Goal: Information Seeking & Learning: Stay updated

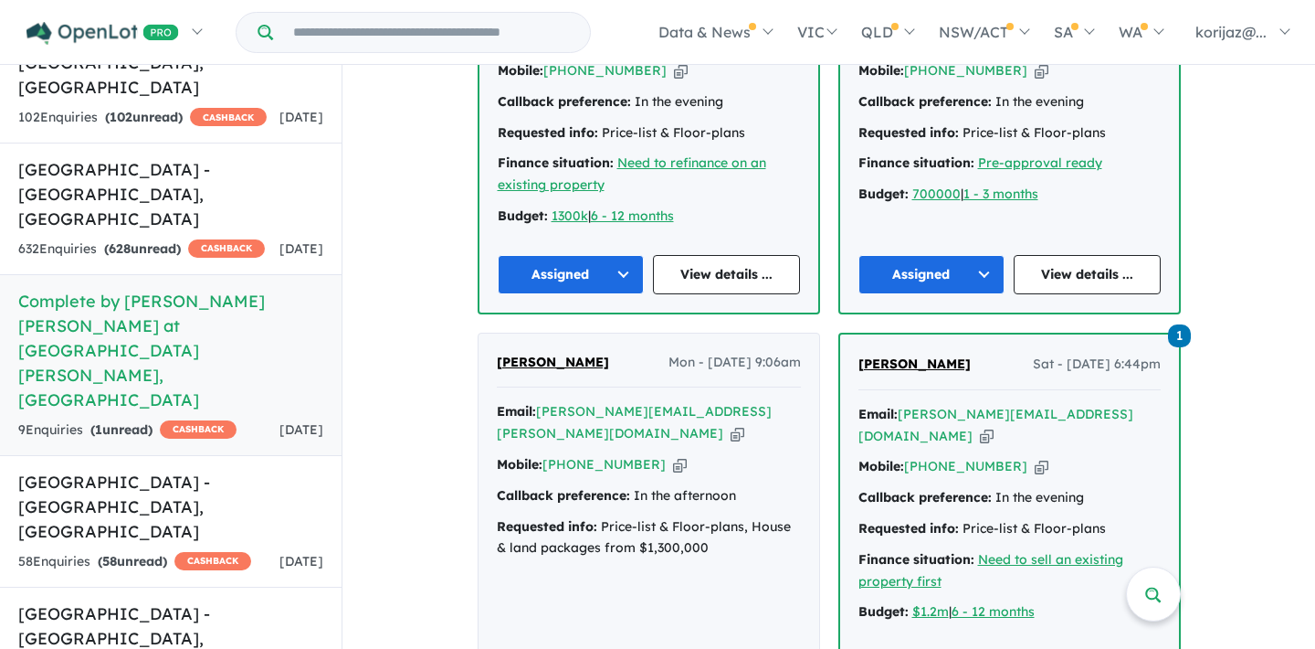
scroll to position [3419, 0]
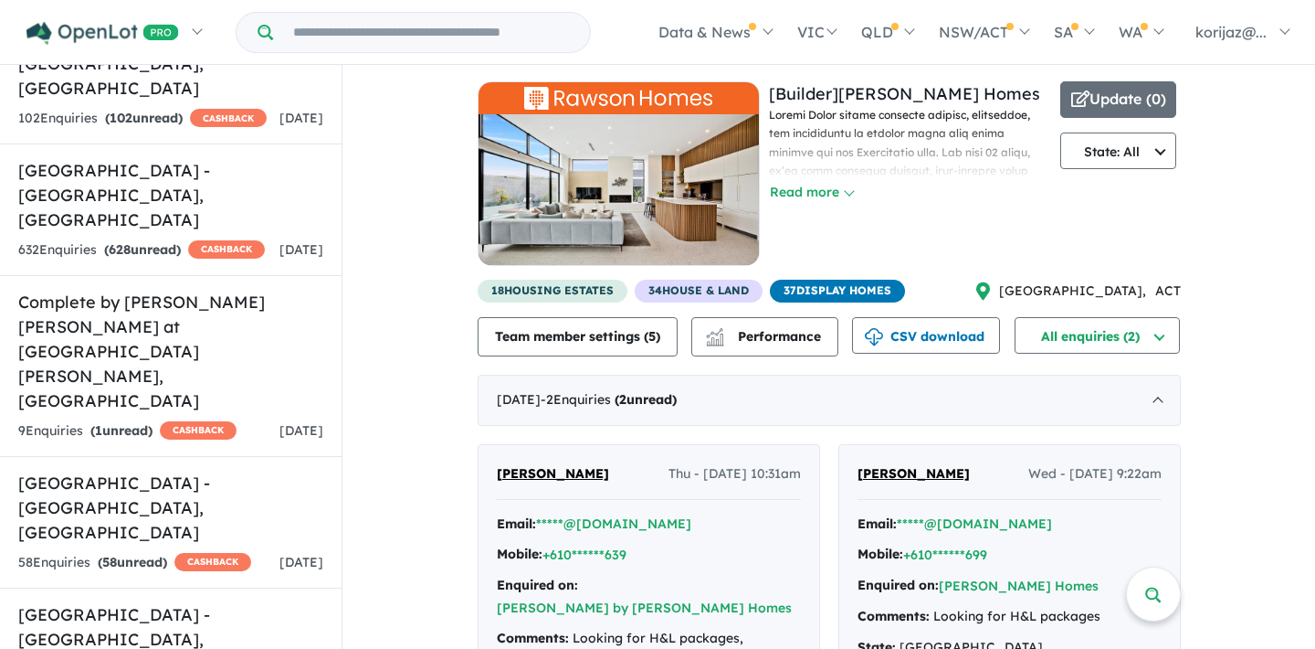
scroll to position [21, 0]
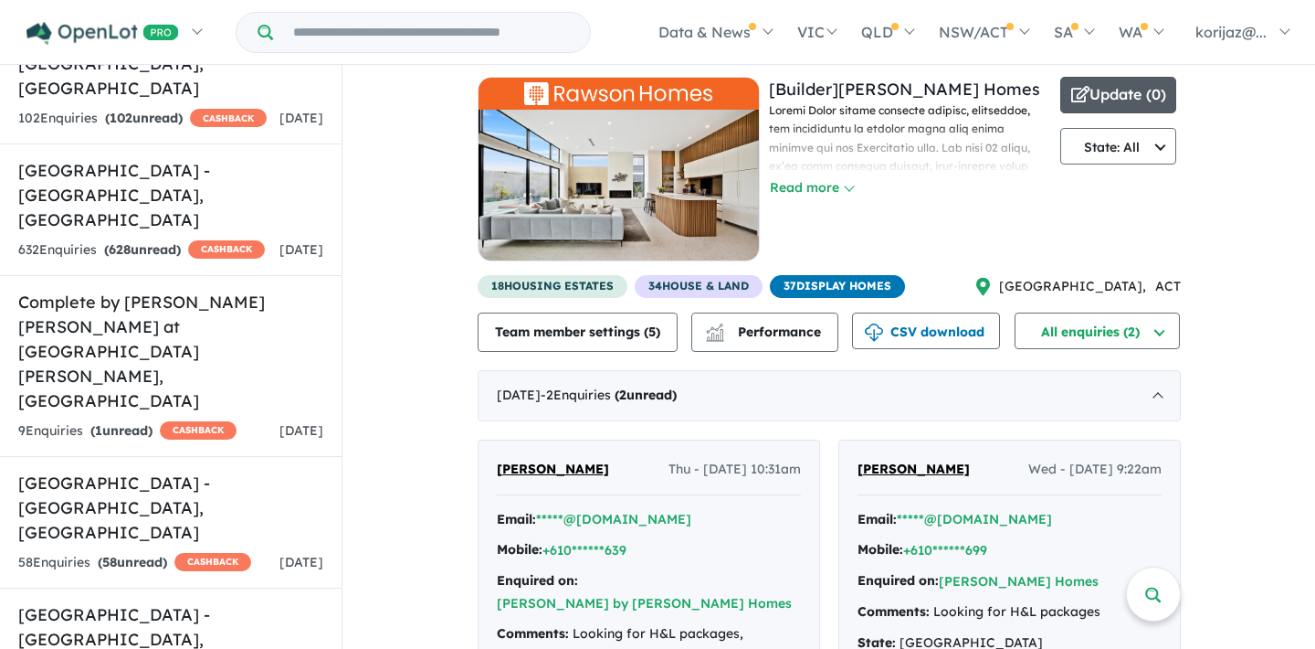
click at [1106, 99] on button "Update ( 0 )" at bounding box center [1119, 95] width 117 height 37
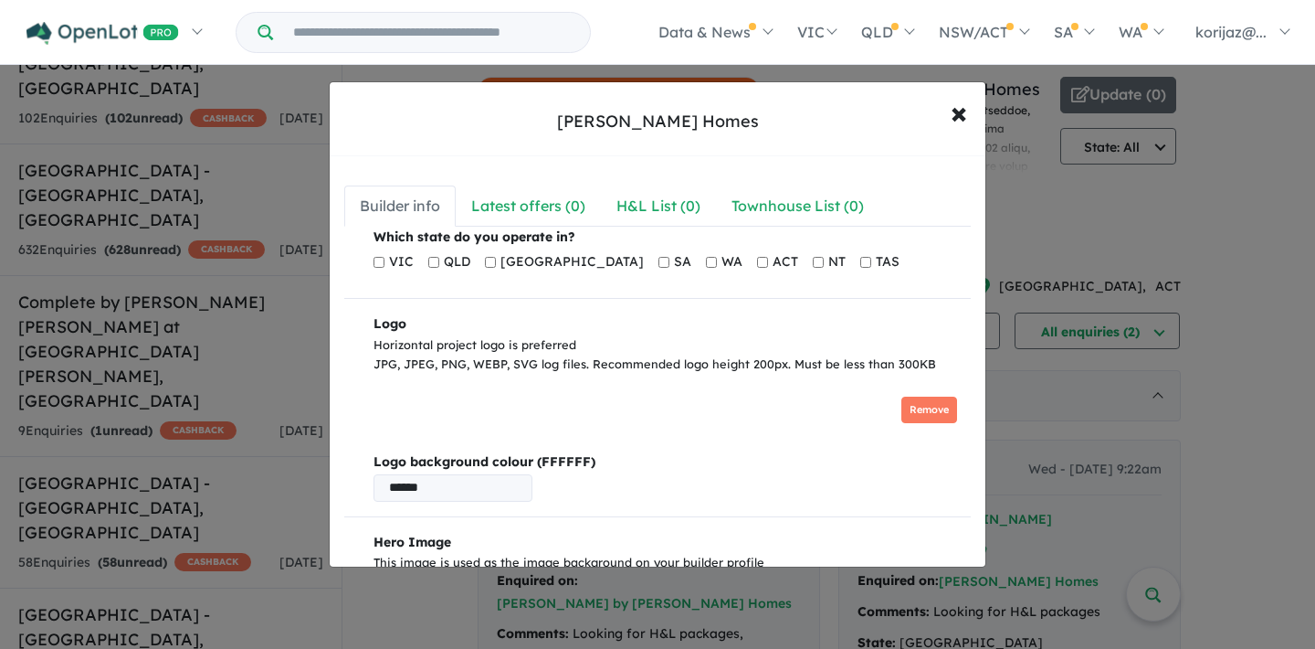
scroll to position [280, 0]
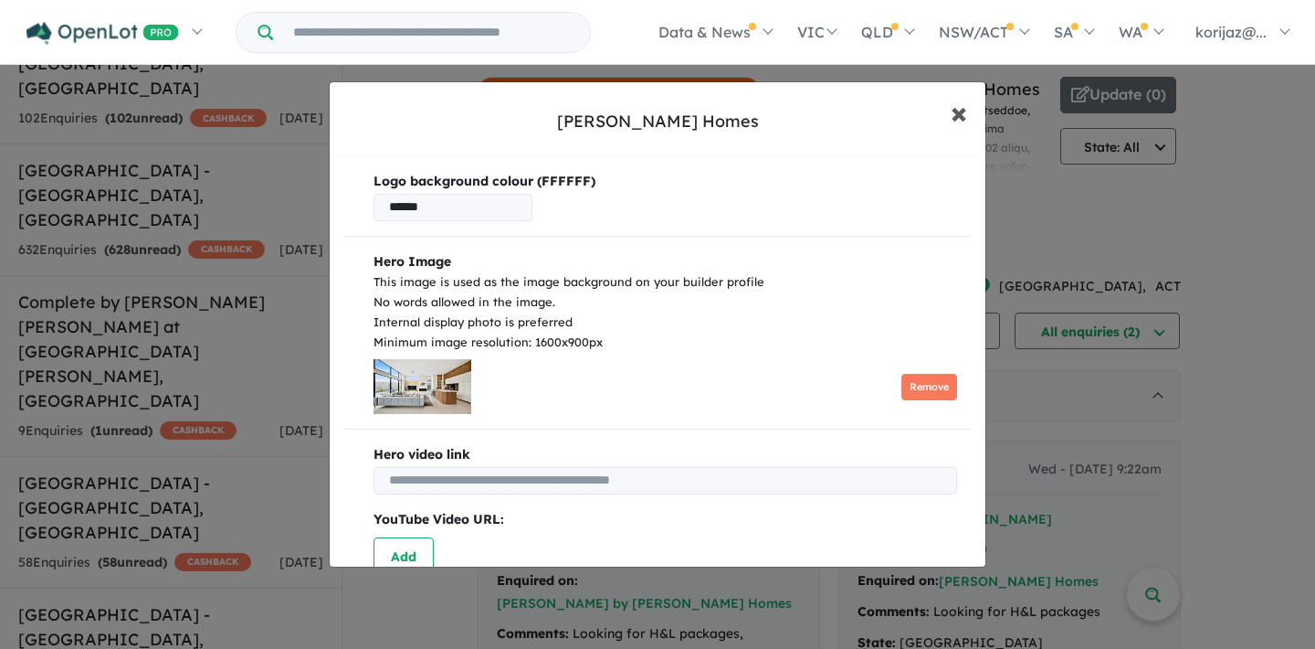
click at [955, 113] on span "×" at bounding box center [959, 111] width 16 height 39
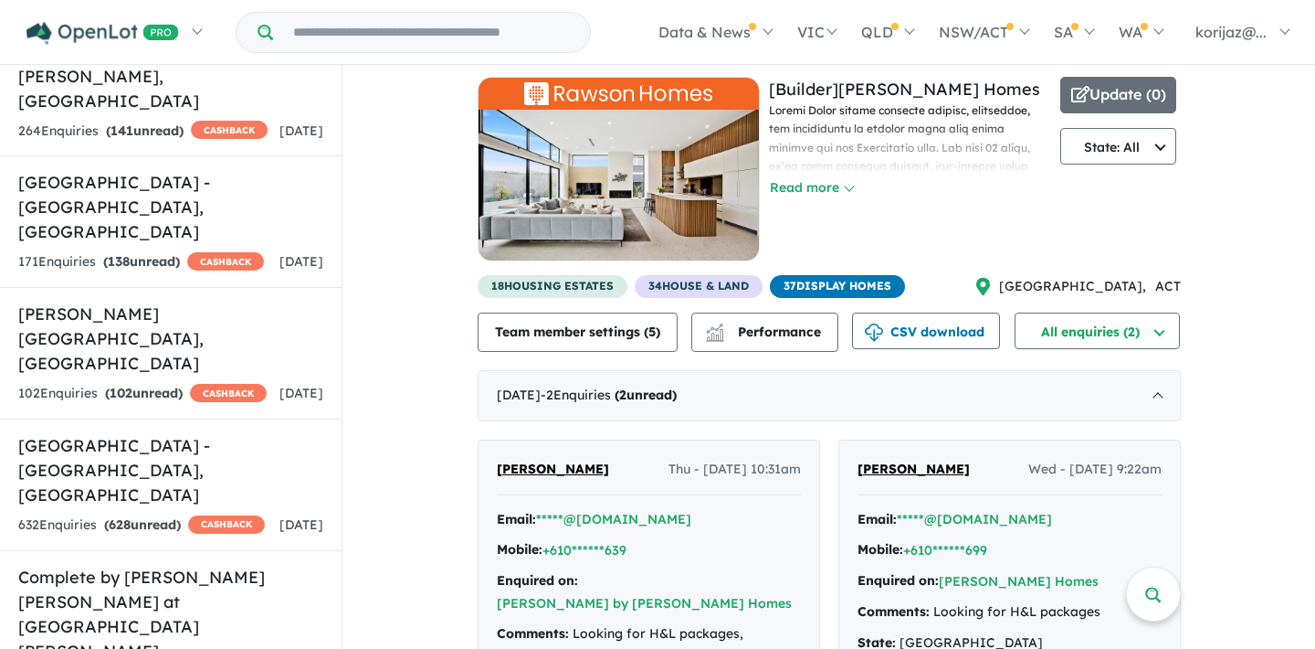
scroll to position [3159, 0]
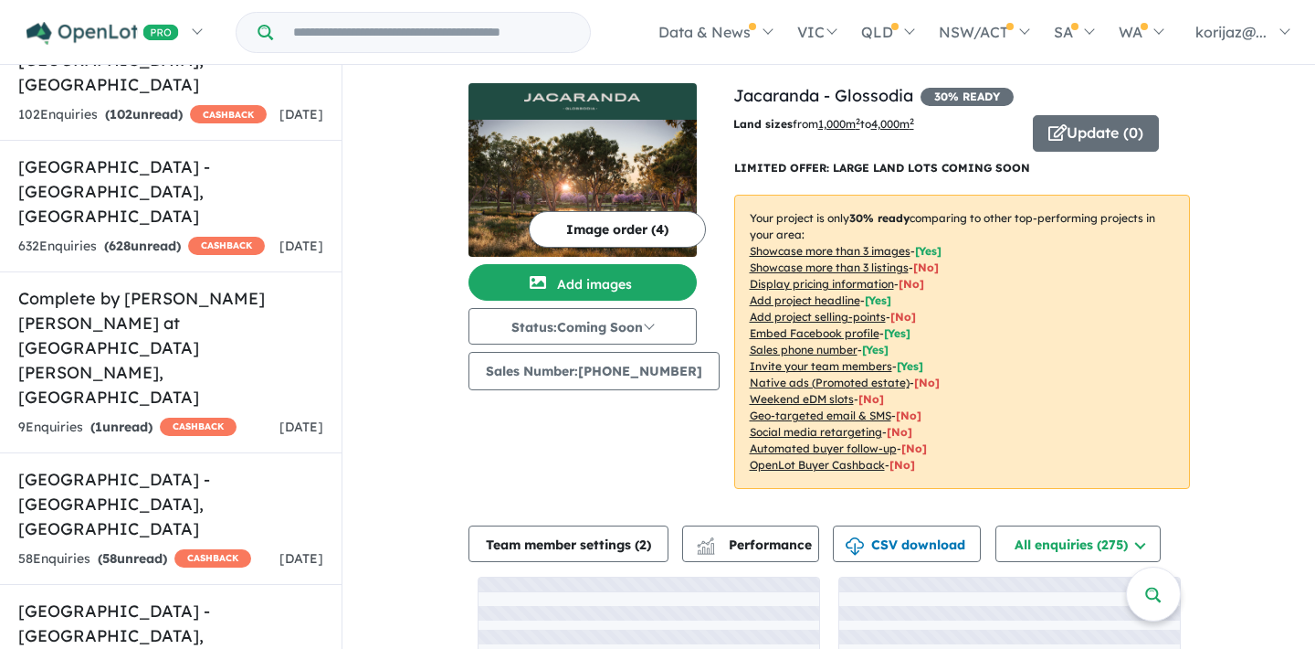
scroll to position [3526, 0]
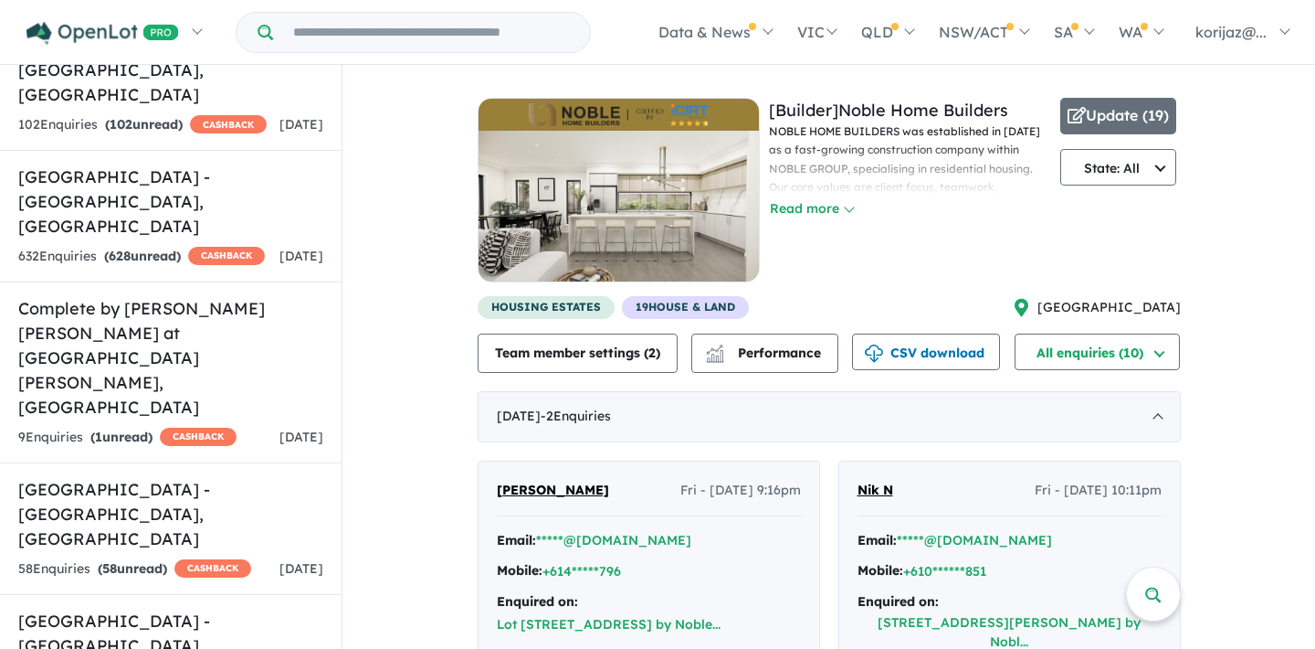
scroll to position [3404, 0]
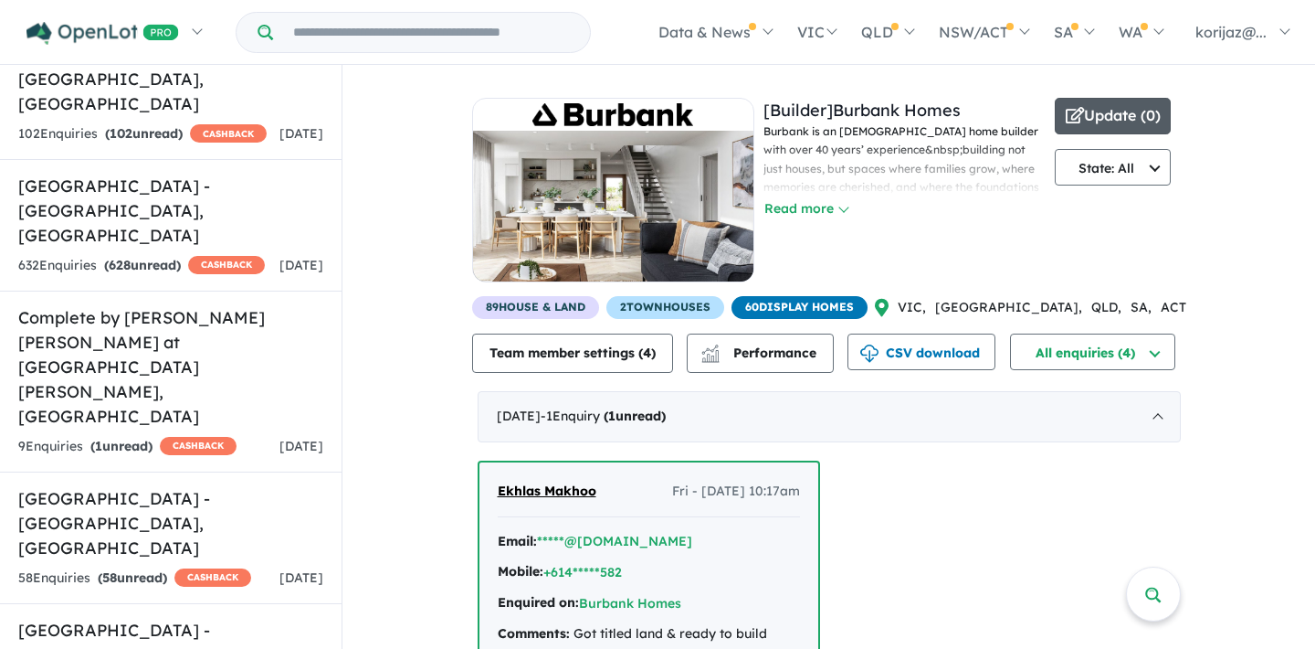
click at [1099, 111] on button "Update ( 0 )" at bounding box center [1113, 116] width 117 height 37
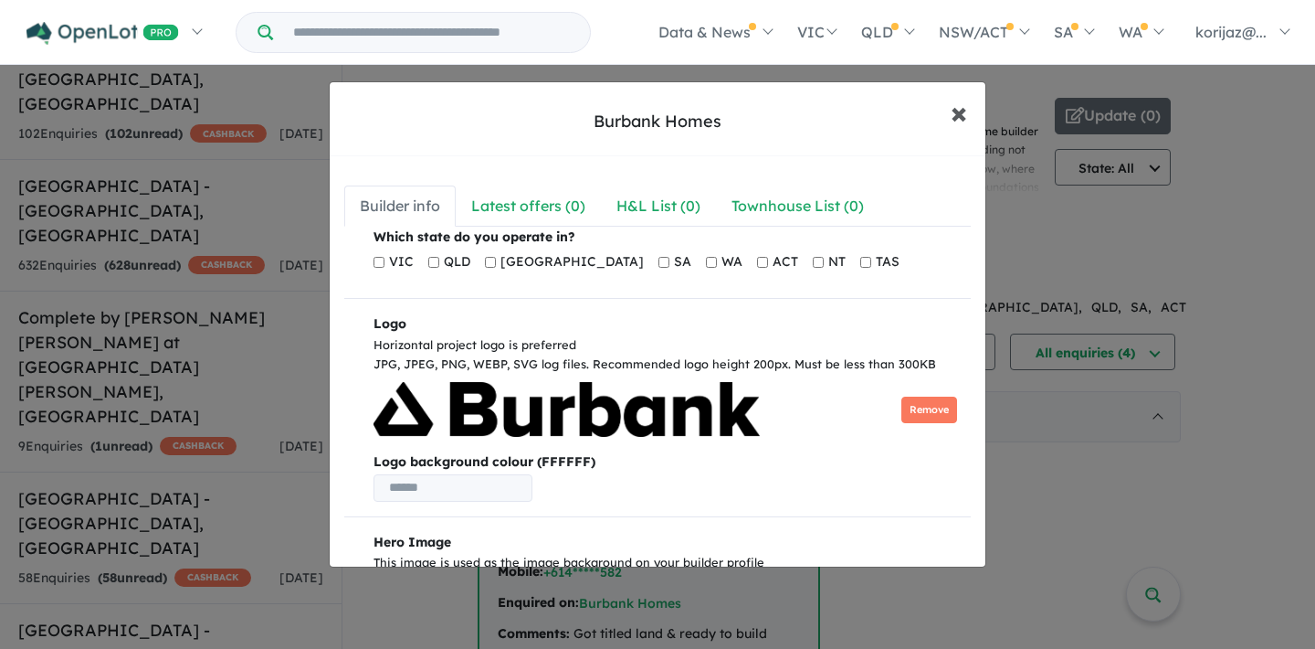
click at [956, 118] on span "×" at bounding box center [959, 111] width 16 height 39
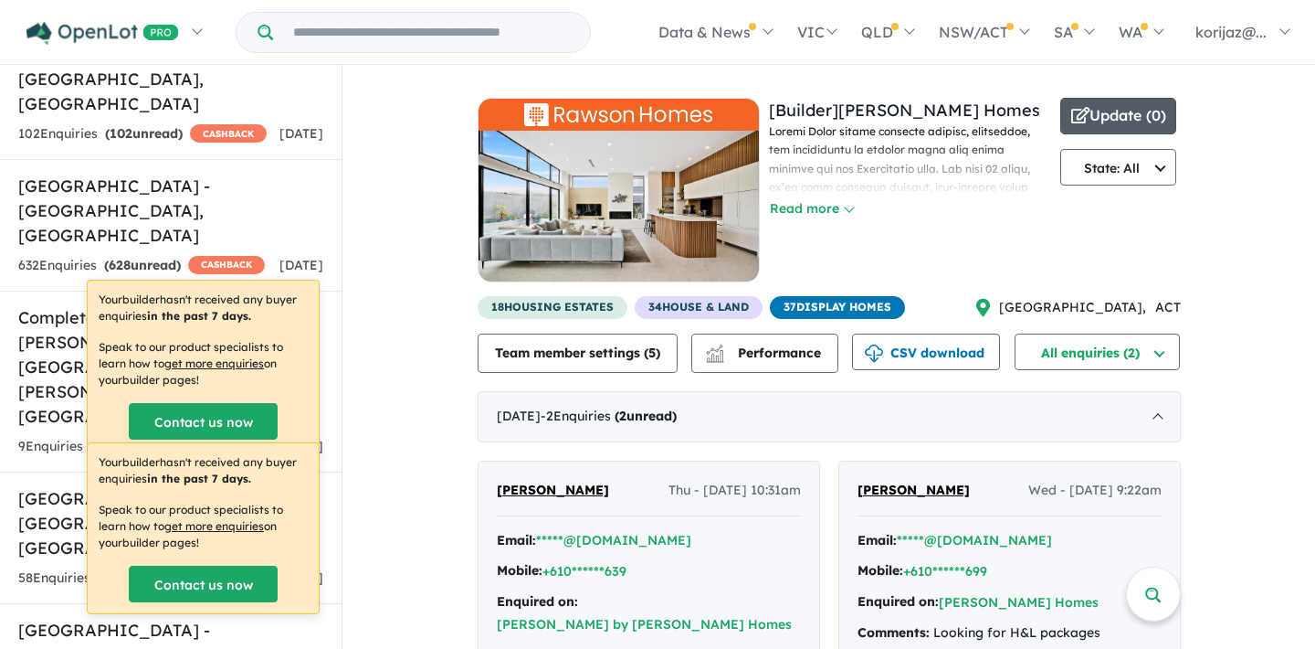
click at [1129, 121] on button "Update ( 0 )" at bounding box center [1119, 116] width 117 height 37
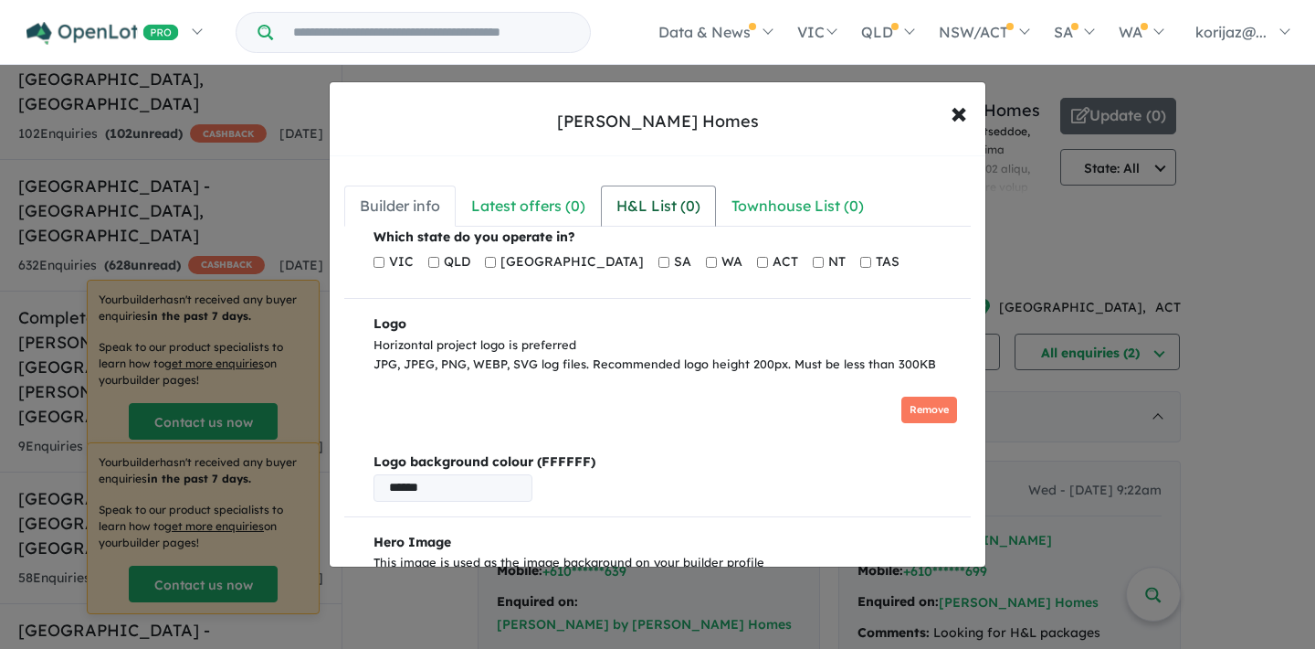
click at [653, 212] on div "H&L List ( 0 )" at bounding box center [659, 206] width 84 height 25
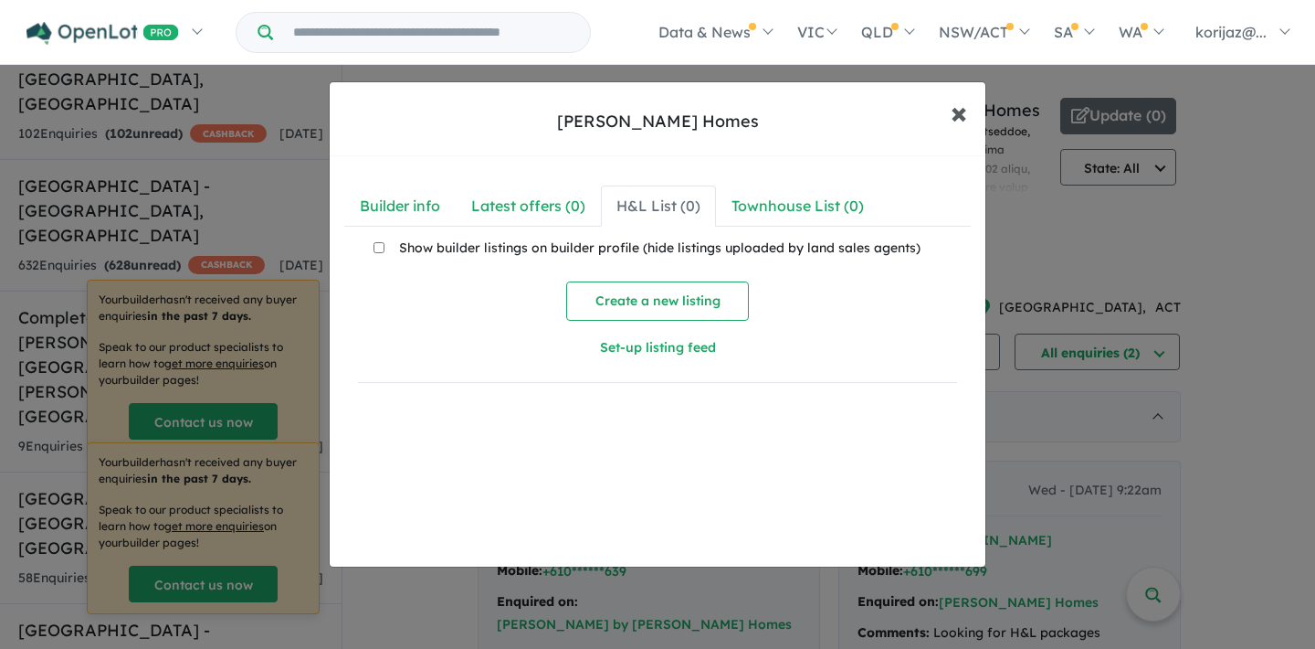
click at [955, 111] on span "×" at bounding box center [959, 111] width 16 height 39
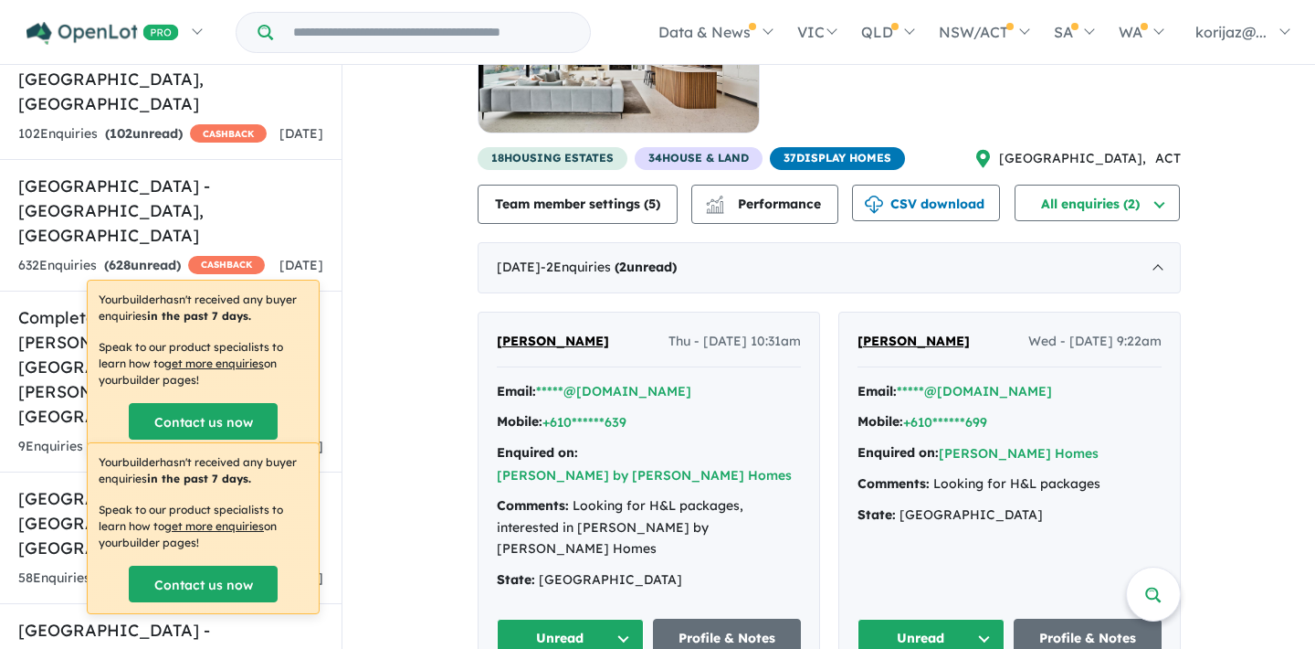
scroll to position [147, 0]
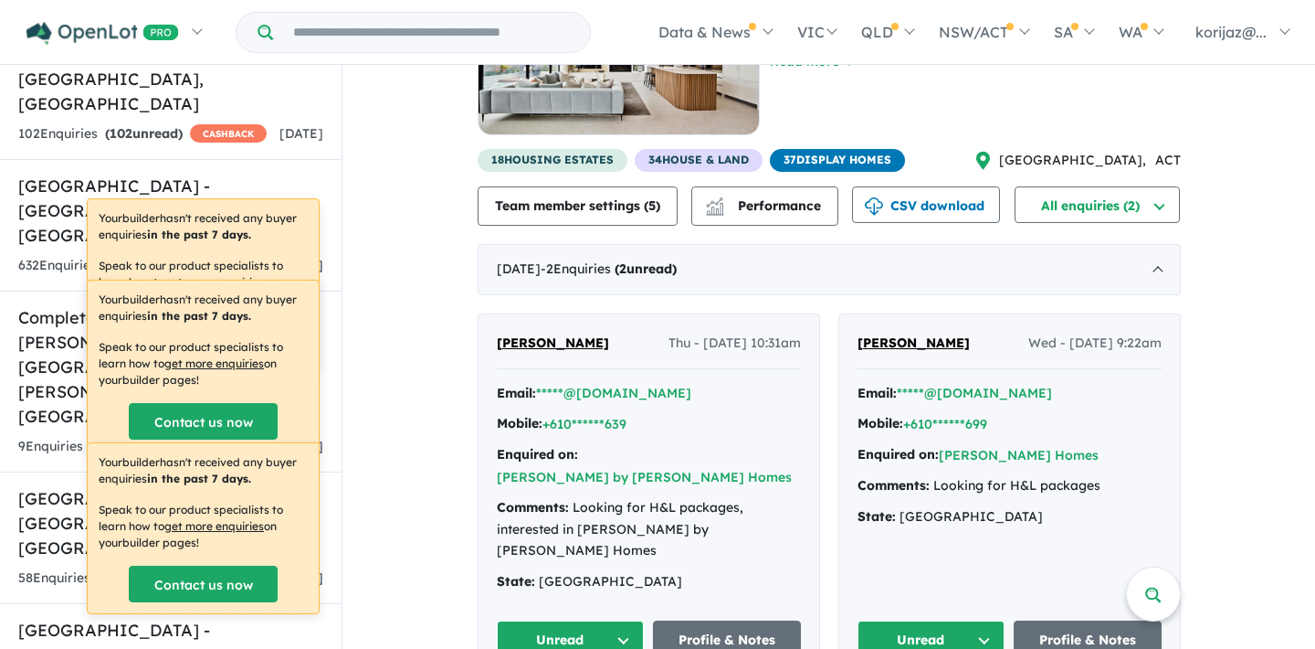
click at [388, 256] on div "View 4 builders in your account 2 Enquir ies ( 2 unread) [DATE] [Builder] [PERS…" at bounding box center [829, 307] width 973 height 779
